Goal: Task Accomplishment & Management: Use online tool/utility

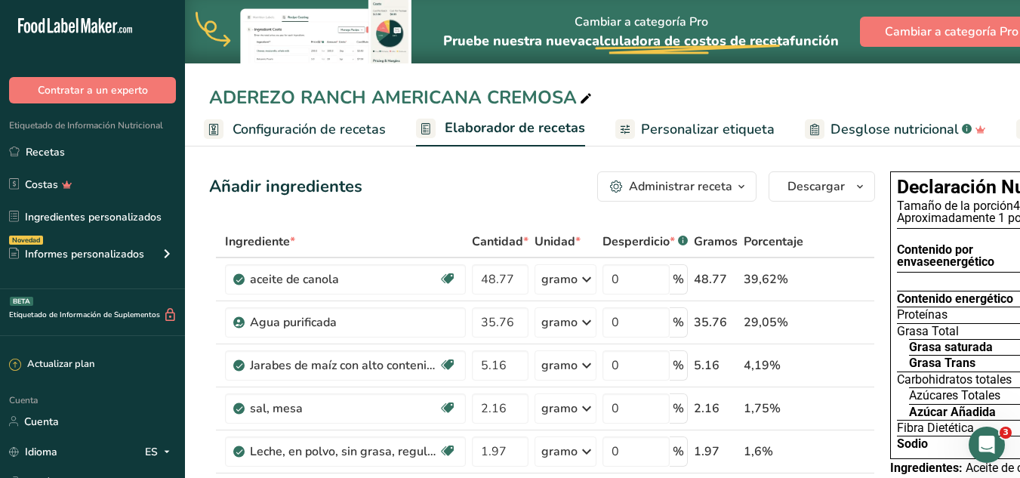
drag, startPoint x: 985, startPoint y: 251, endPoint x: 841, endPoint y: 268, distance: 145.2
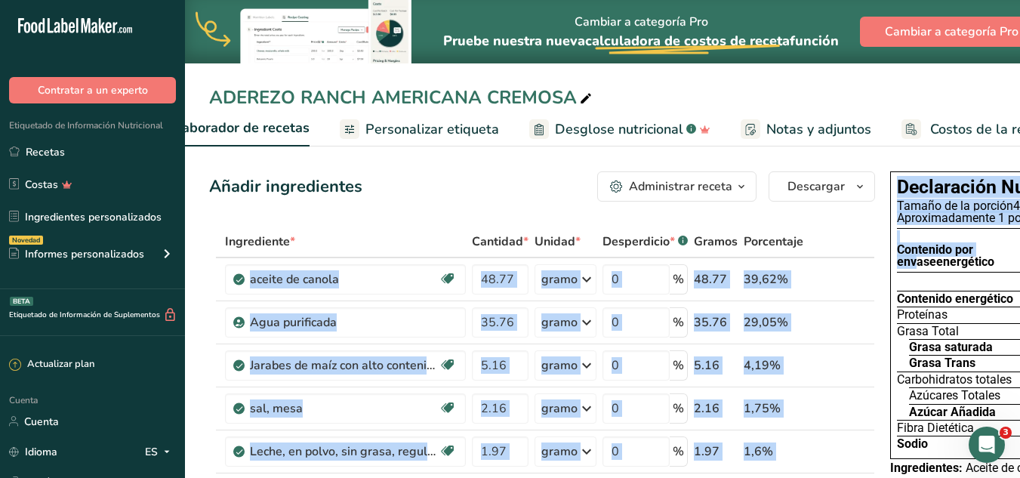
scroll to position [0, 345]
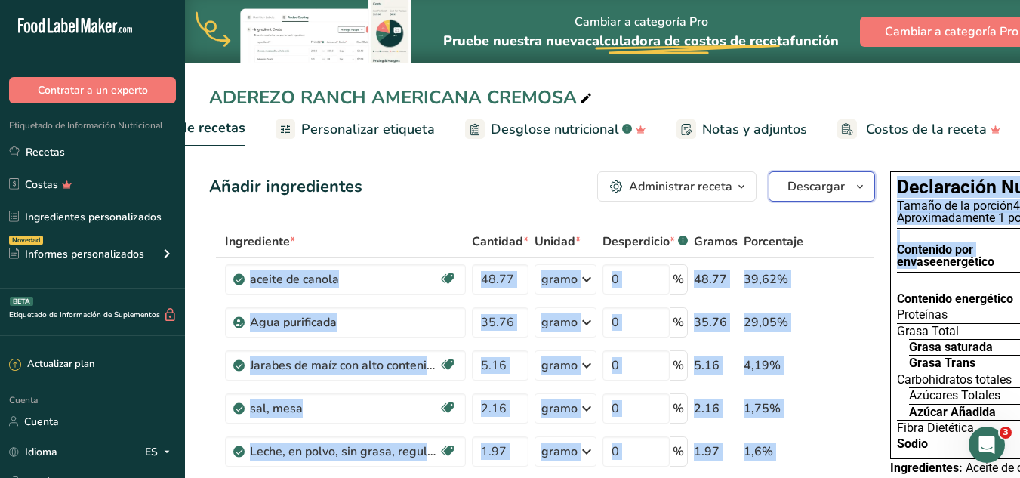
click at [851, 183] on span "button" at bounding box center [860, 186] width 18 height 18
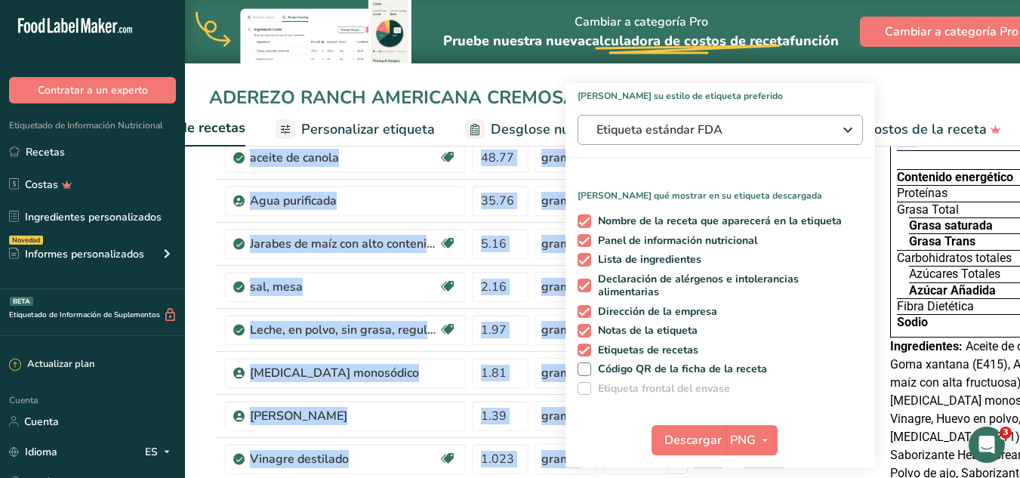
scroll to position [0, 0]
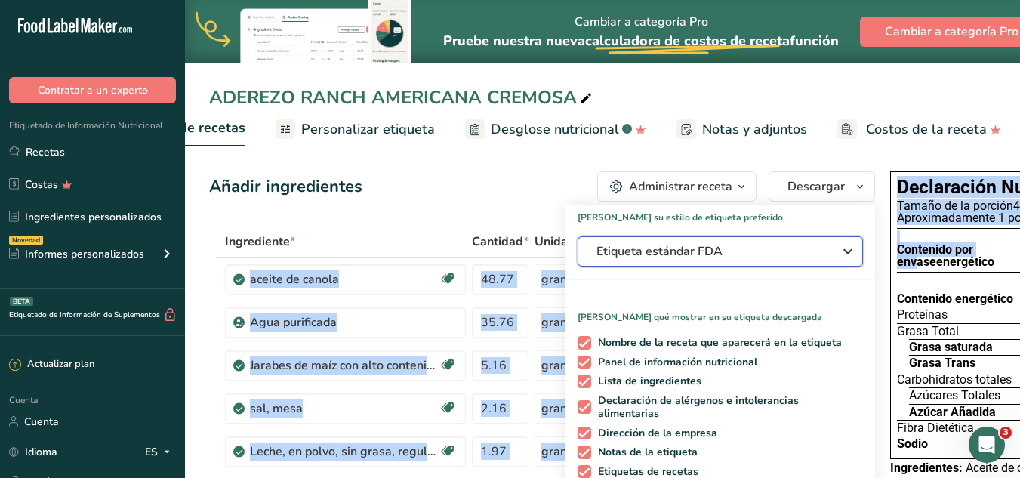
click at [846, 259] on icon "button" at bounding box center [848, 251] width 18 height 27
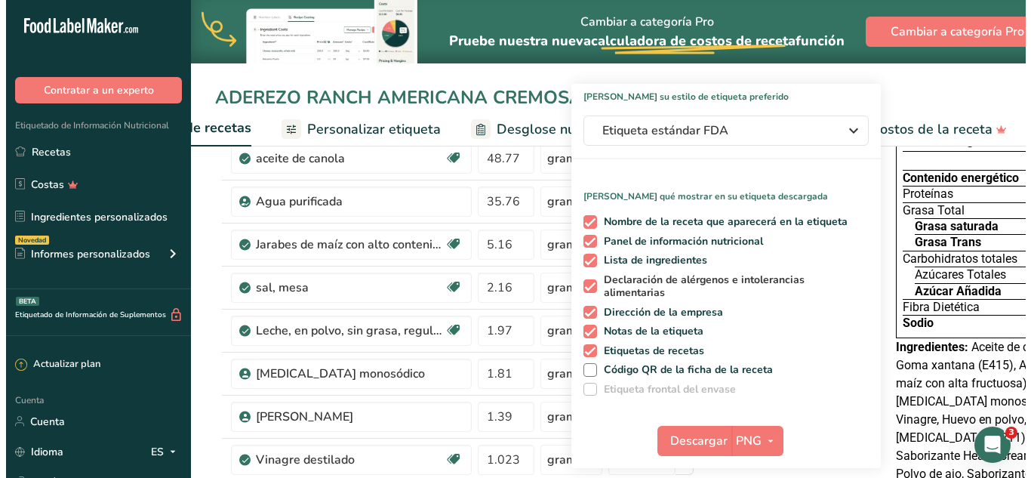
scroll to position [151, 0]
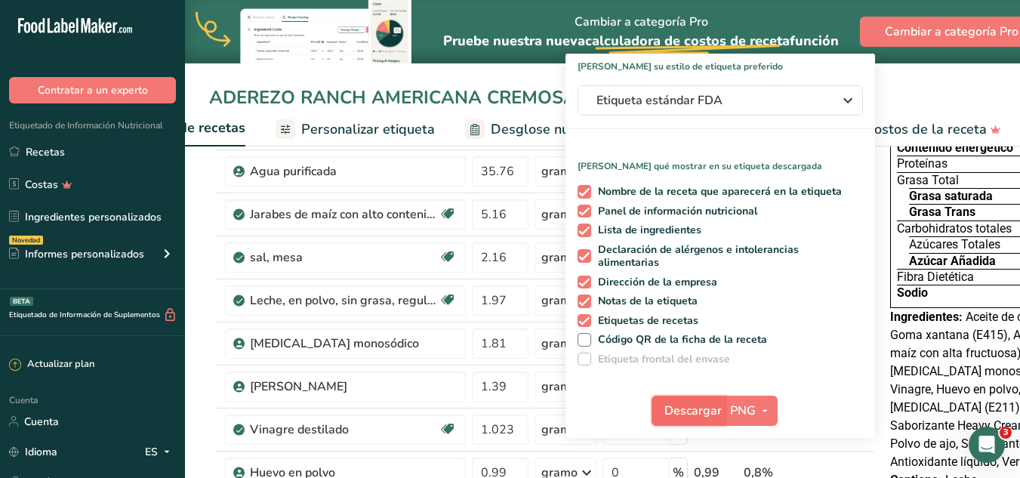
click at [692, 413] on font "Descargar" at bounding box center [692, 410] width 57 height 17
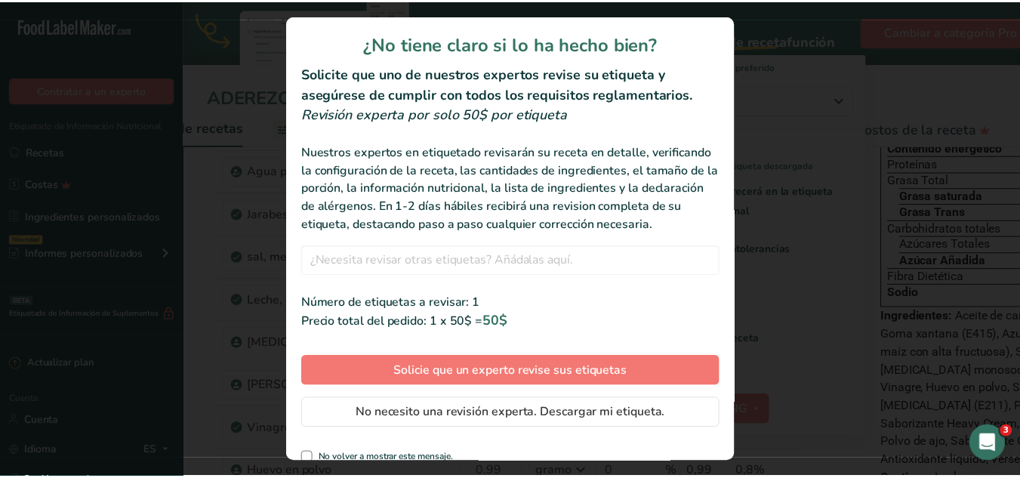
scroll to position [0, 334]
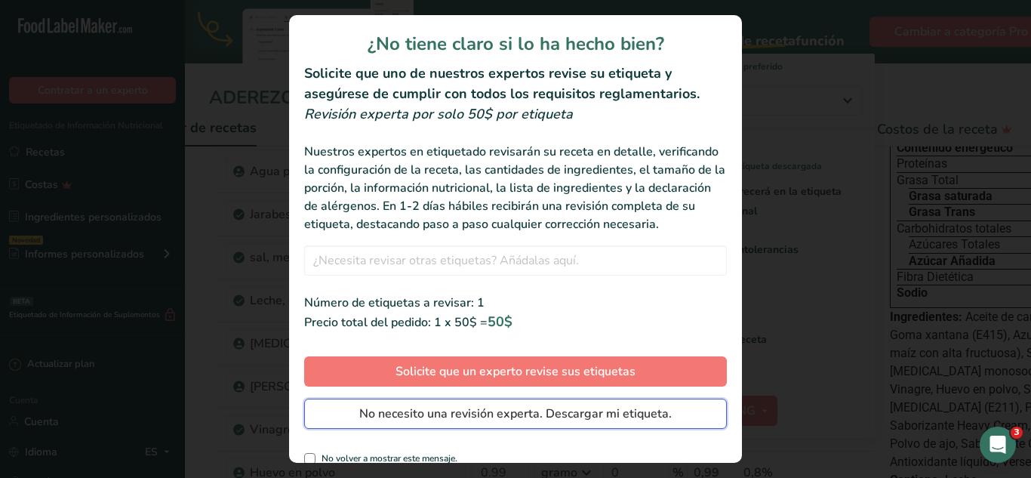
click at [635, 422] on font "No necesito una revisión experta. Descargar mi etiqueta." at bounding box center [515, 413] width 313 height 17
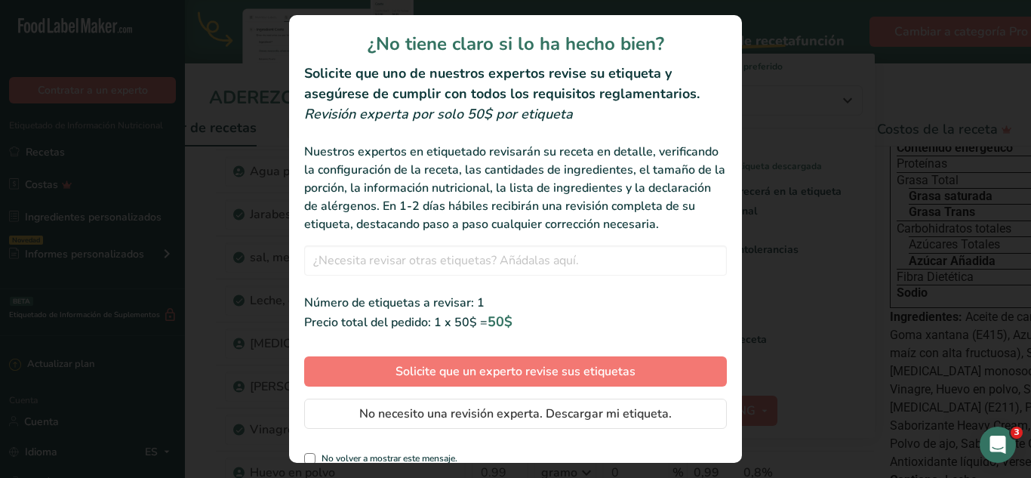
click at [0, 0] on div at bounding box center [0, 0] width 0 height 0
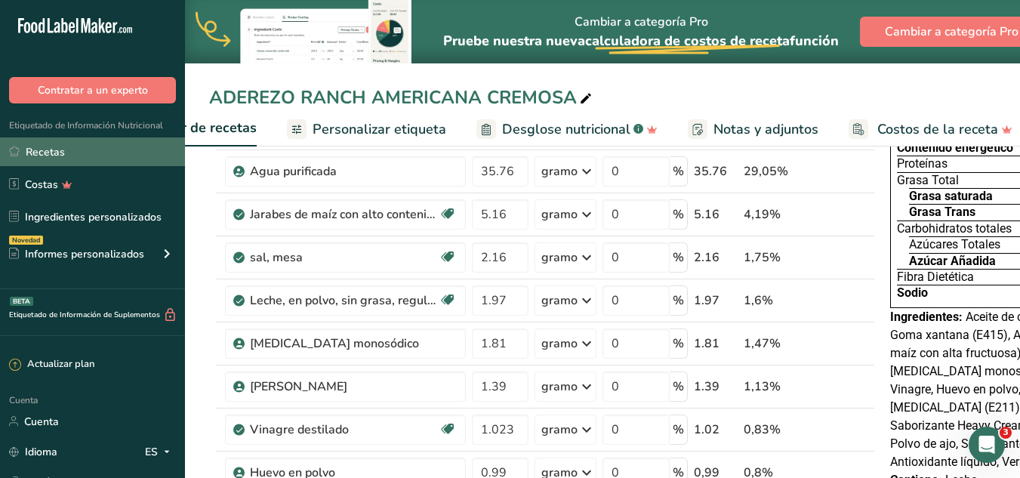
click at [60, 146] on font "Recetas" at bounding box center [45, 152] width 39 height 14
